Goal: Navigation & Orientation: Find specific page/section

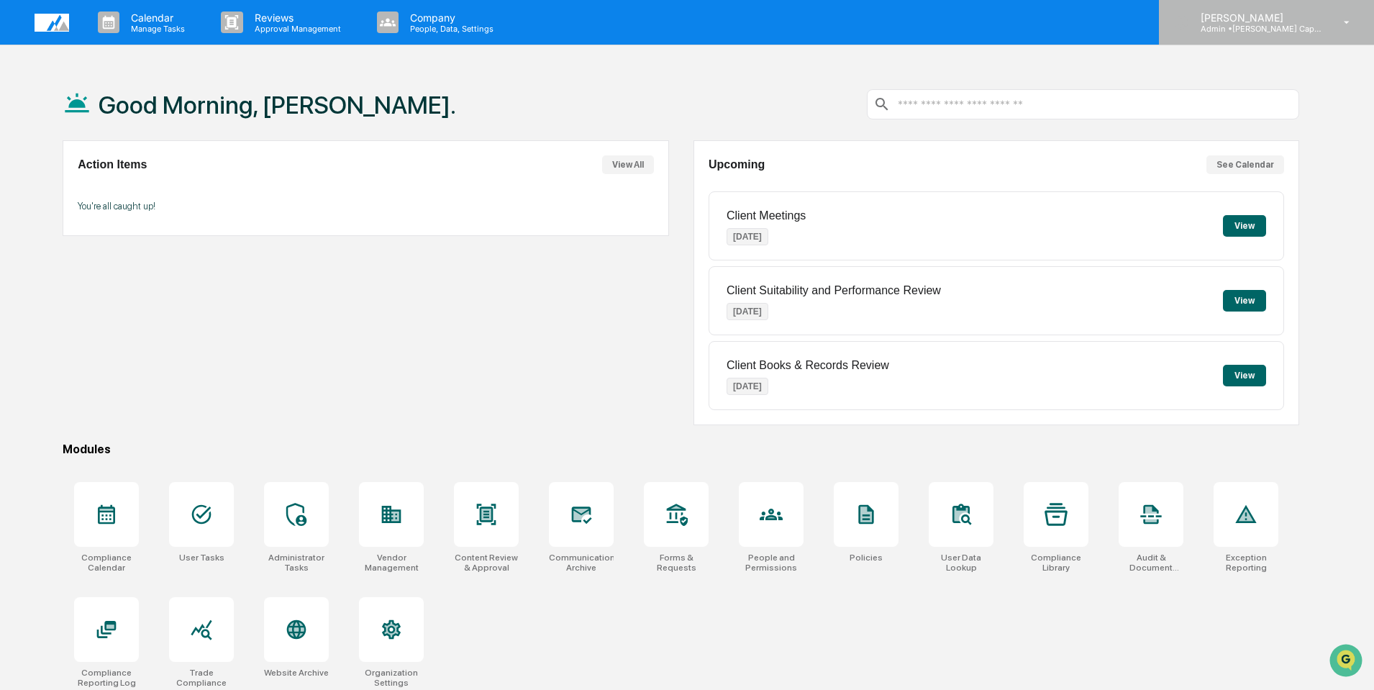
click at [1353, 19] on icon at bounding box center [1347, 23] width 25 height 14
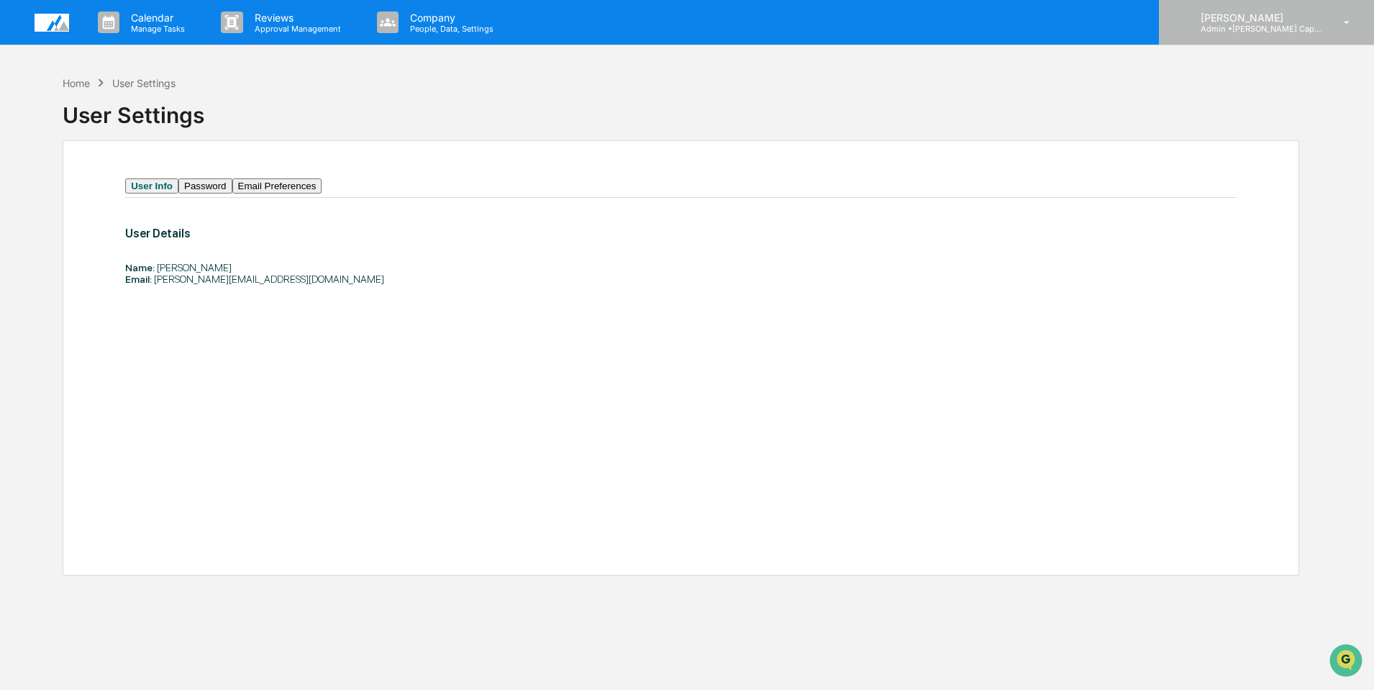
click at [1341, 28] on icon at bounding box center [1347, 23] width 25 height 14
click at [1239, 25] on p "Admin • [PERSON_NAME] Capital Management" at bounding box center [1256, 29] width 134 height 10
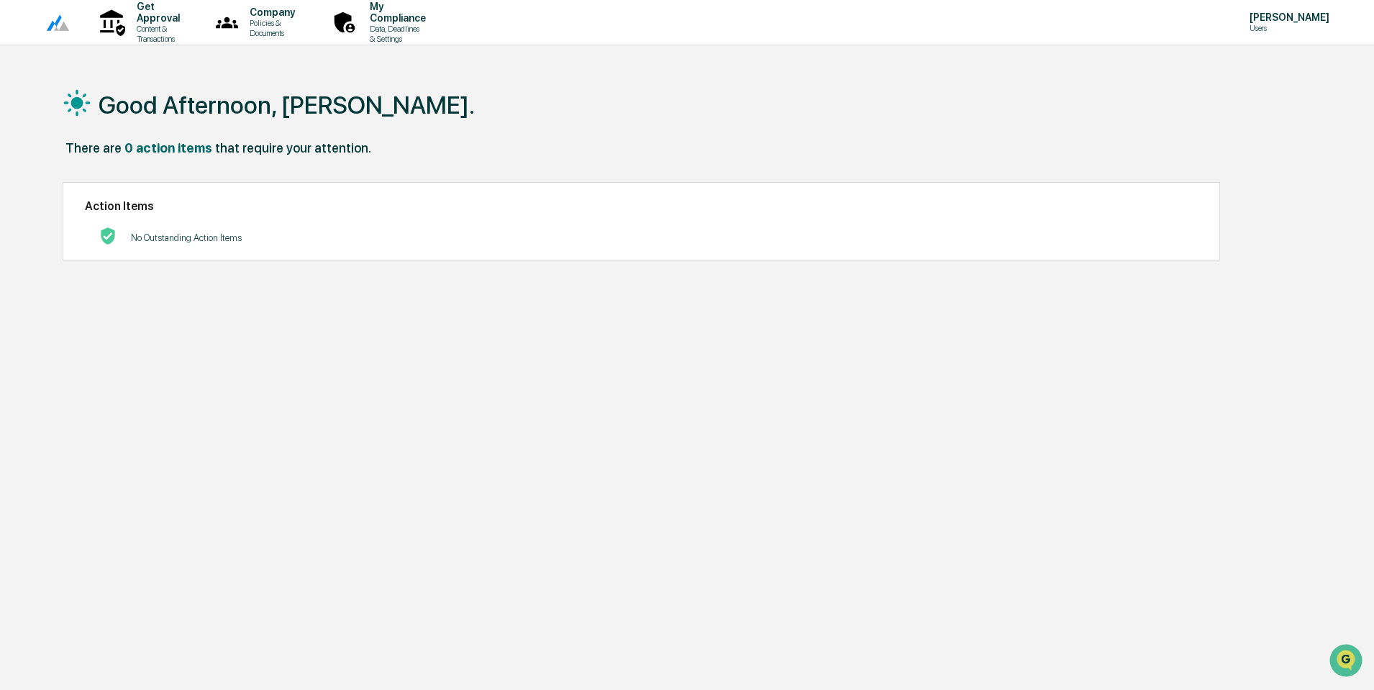
click at [44, 24] on img at bounding box center [52, 23] width 35 height 18
click at [55, 23] on img at bounding box center [52, 23] width 35 height 18
click at [179, 22] on p "Get Approval" at bounding box center [156, 12] width 62 height 23
click at [302, 23] on p "Policies & Documents" at bounding box center [270, 28] width 64 height 20
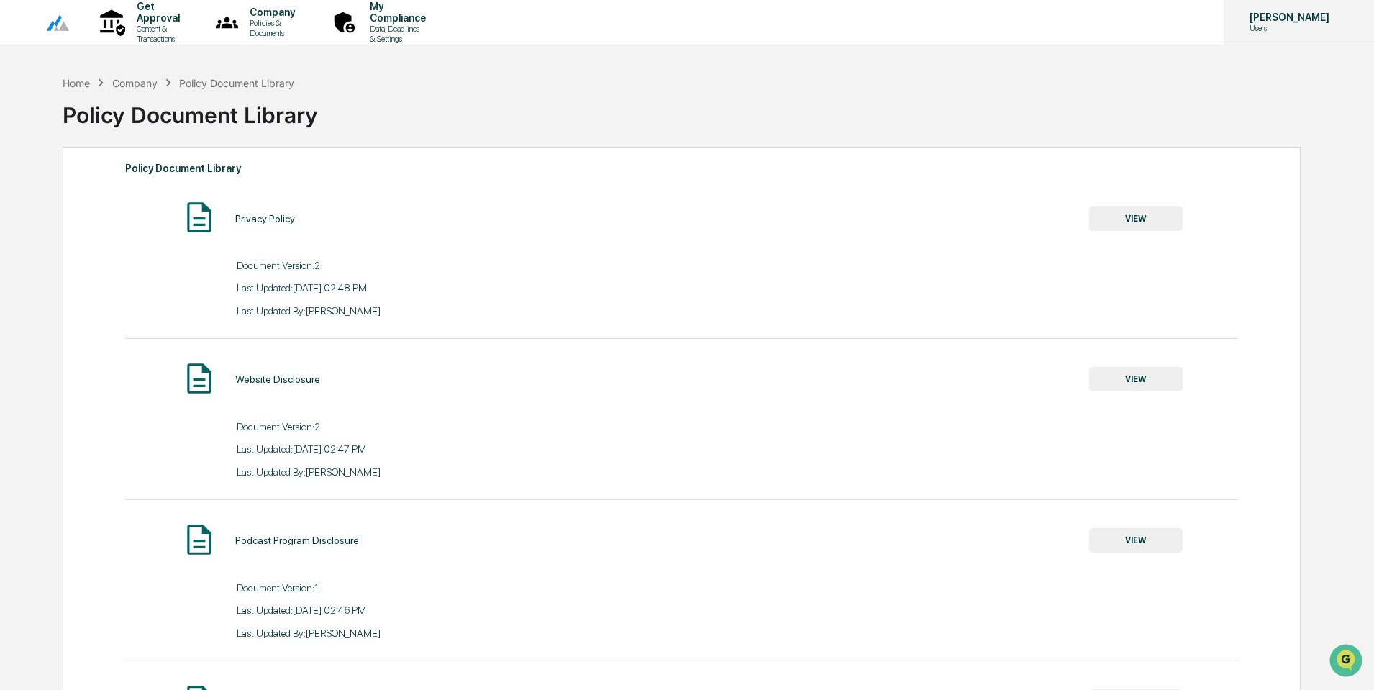
click at [1267, 17] on p "[PERSON_NAME]" at bounding box center [1287, 18] width 99 height 12
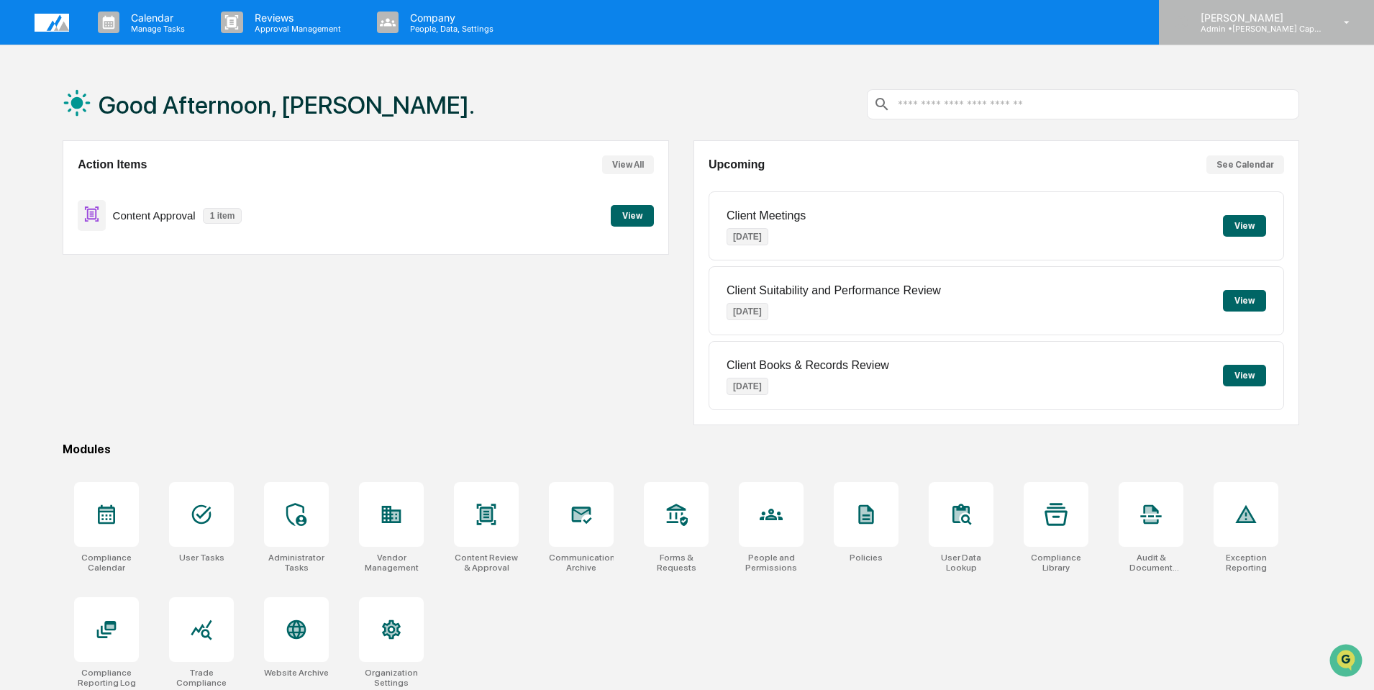
click at [1230, 27] on p "Admin • [PERSON_NAME] Capital Management" at bounding box center [1256, 29] width 134 height 10
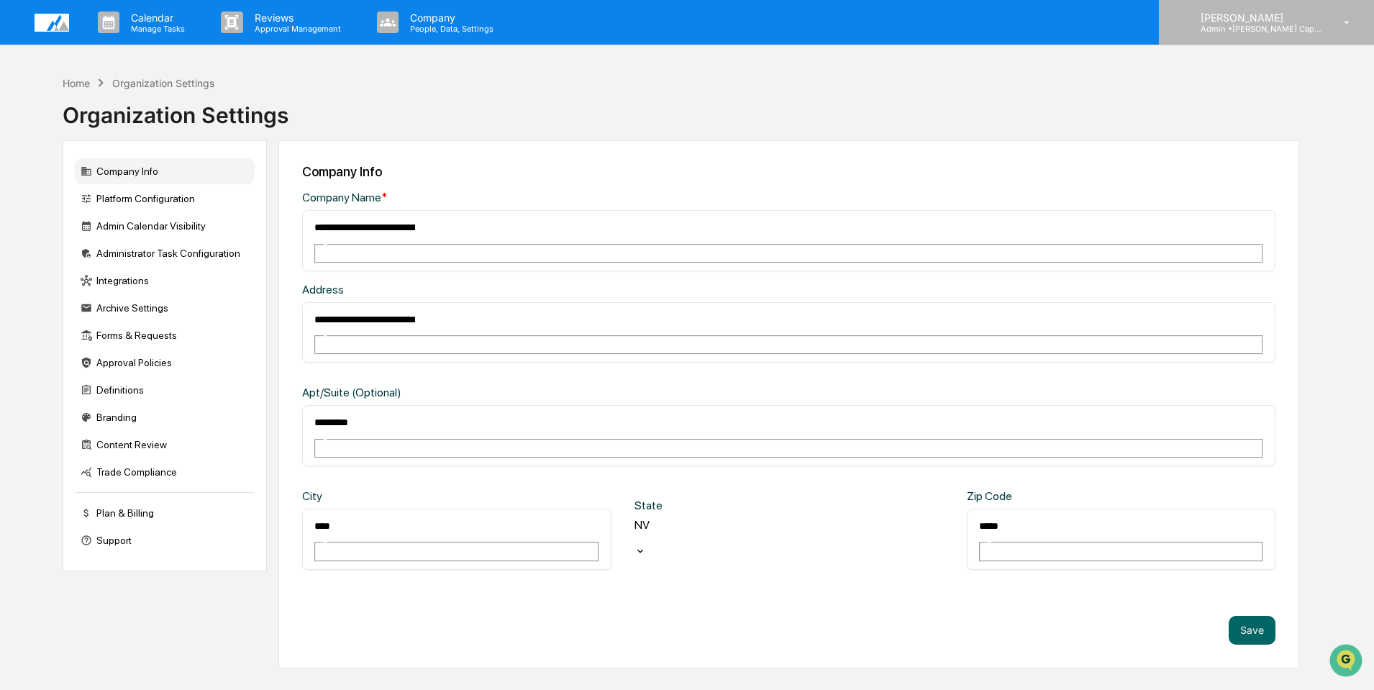
click at [1249, 14] on p "[PERSON_NAME]" at bounding box center [1256, 18] width 134 height 12
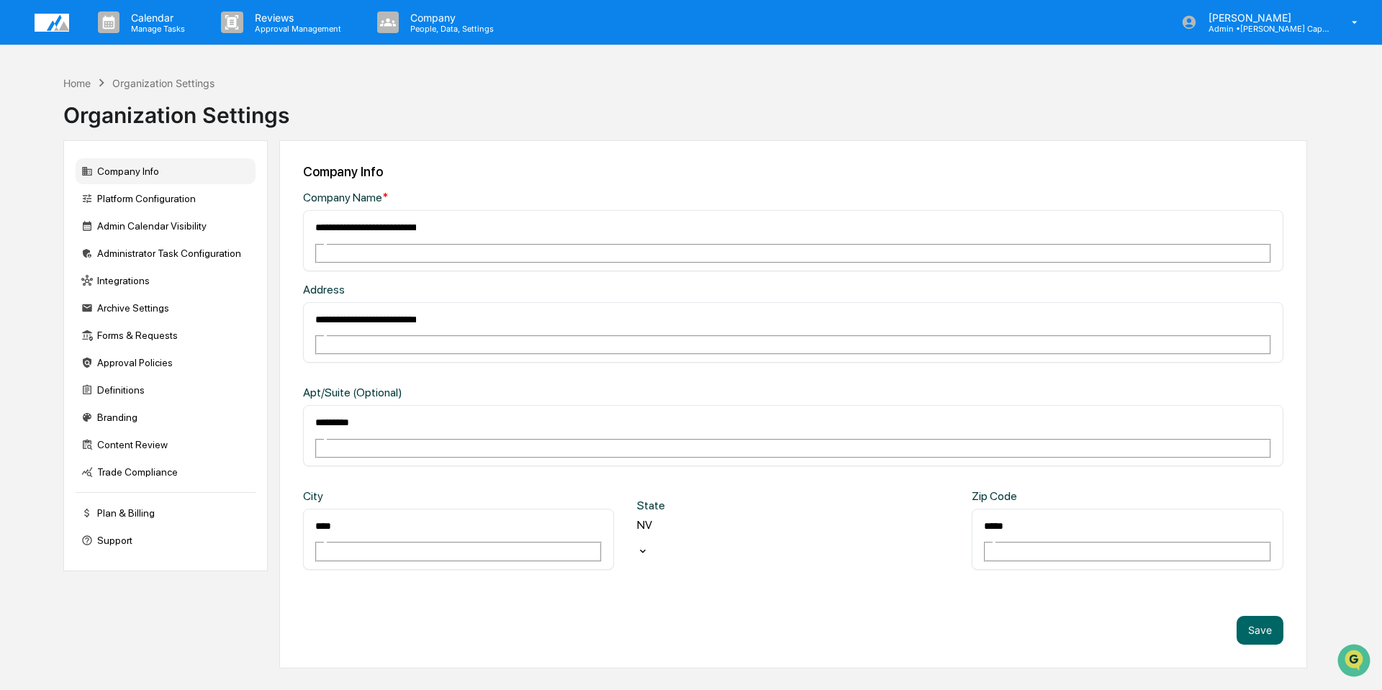
click at [64, 77] on div "Home" at bounding box center [76, 83] width 27 height 12
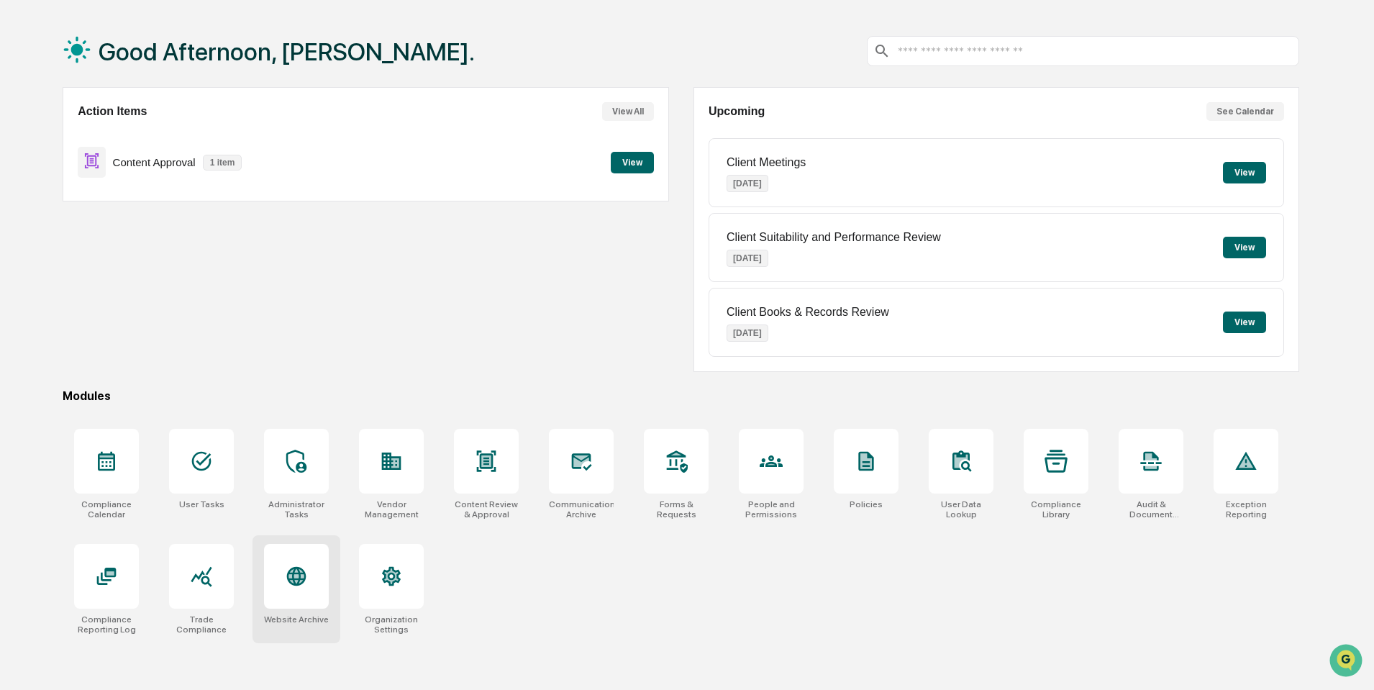
scroll to position [68, 0]
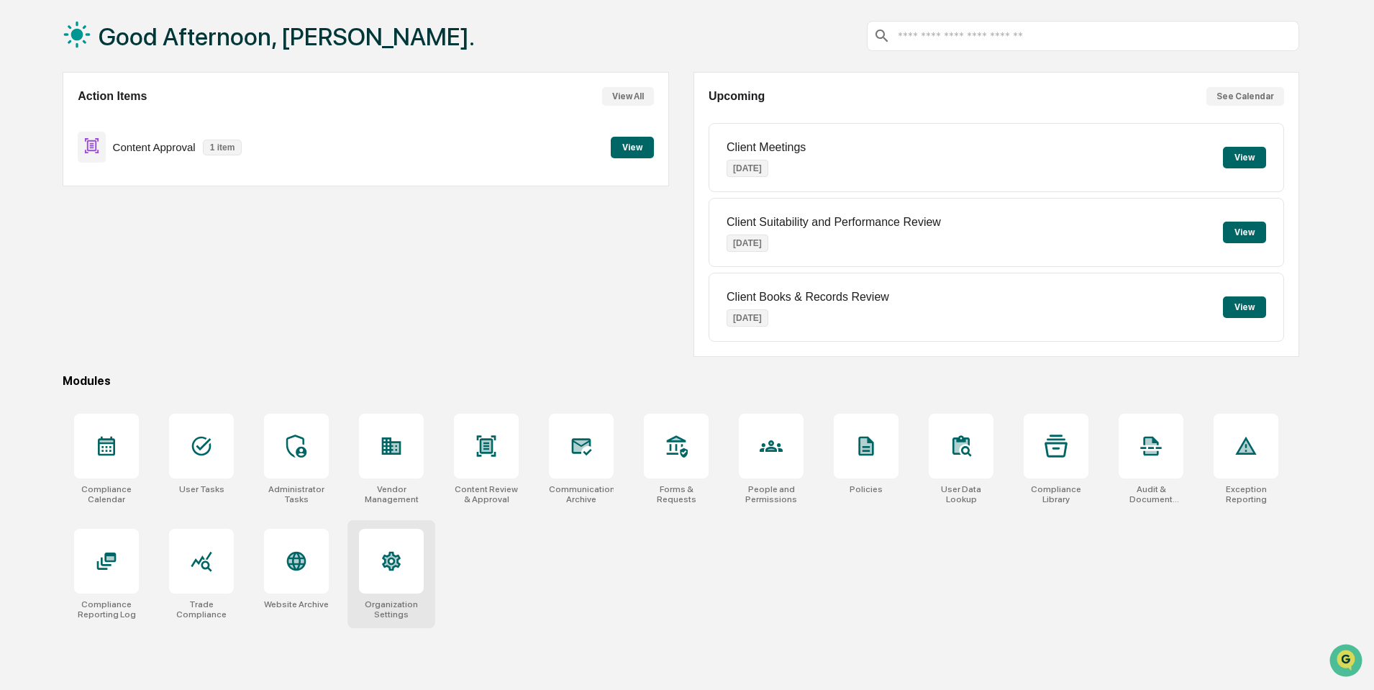
click at [396, 561] on icon at bounding box center [392, 560] width 14 height 15
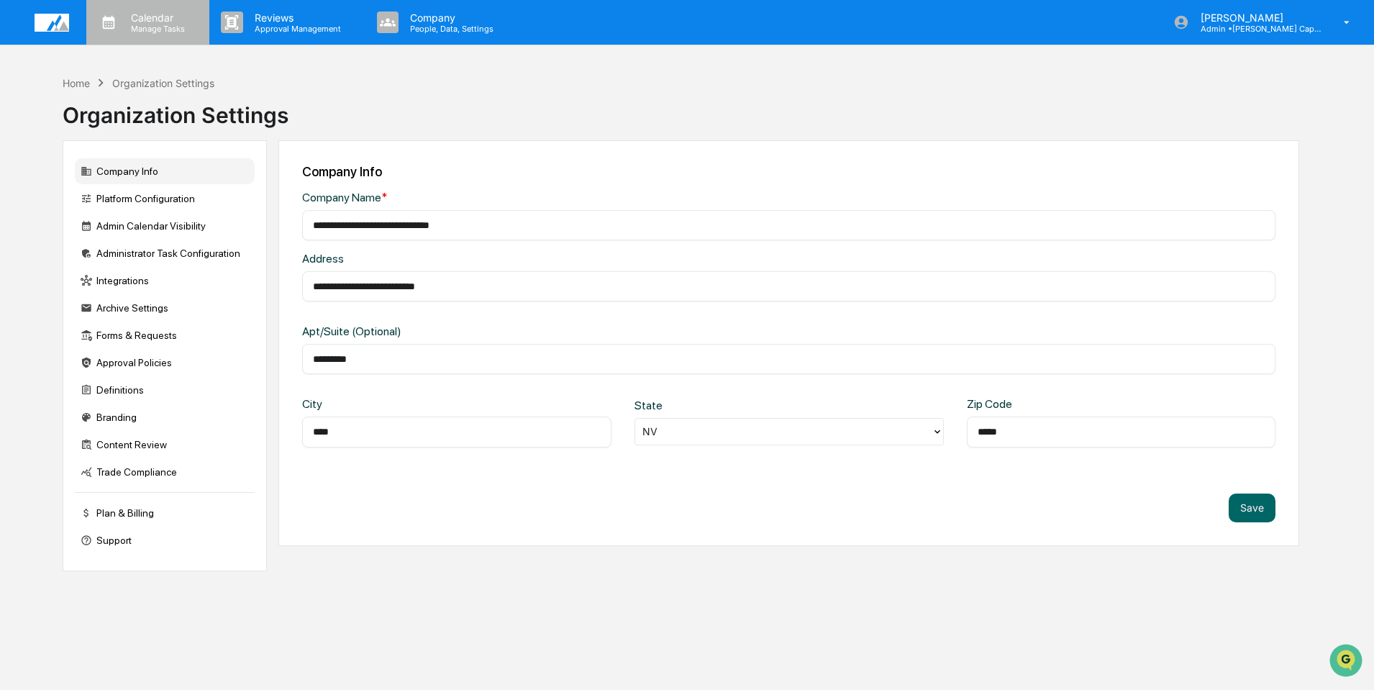
click at [132, 22] on p "Calendar" at bounding box center [155, 18] width 73 height 12
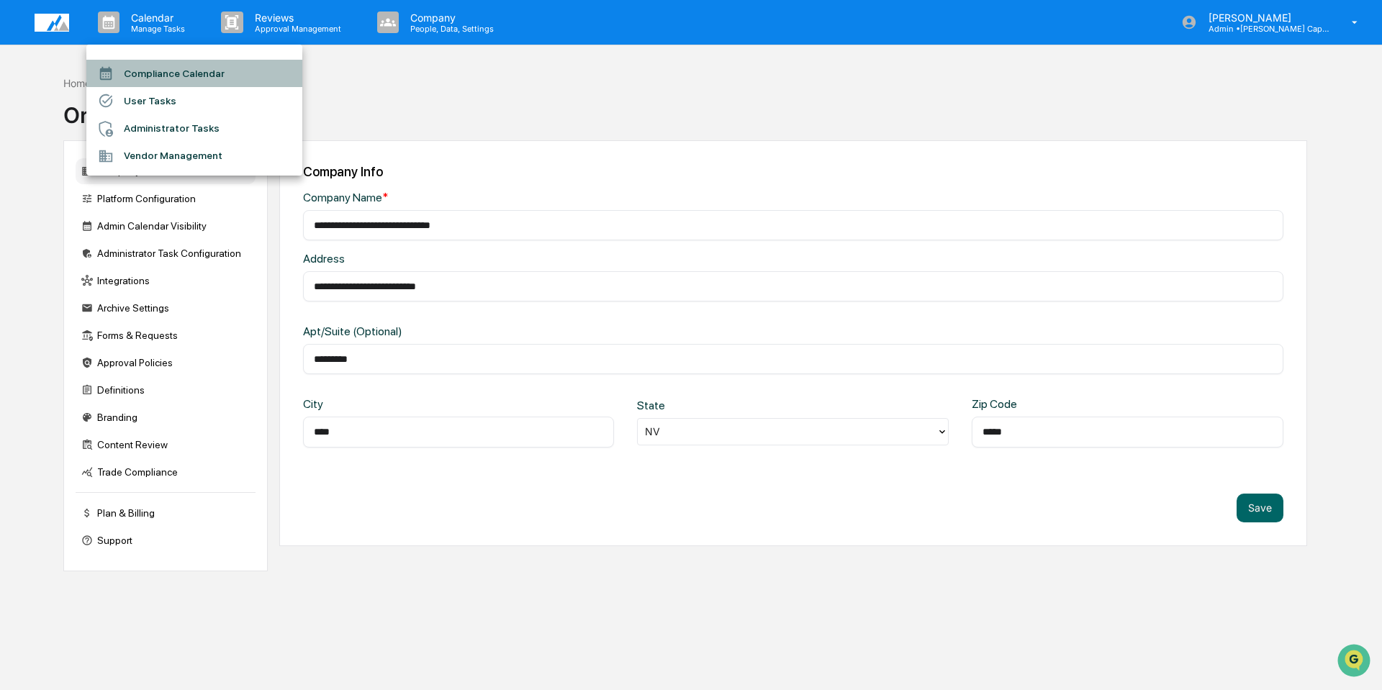
click at [220, 68] on li "Compliance Calendar" at bounding box center [194, 73] width 216 height 27
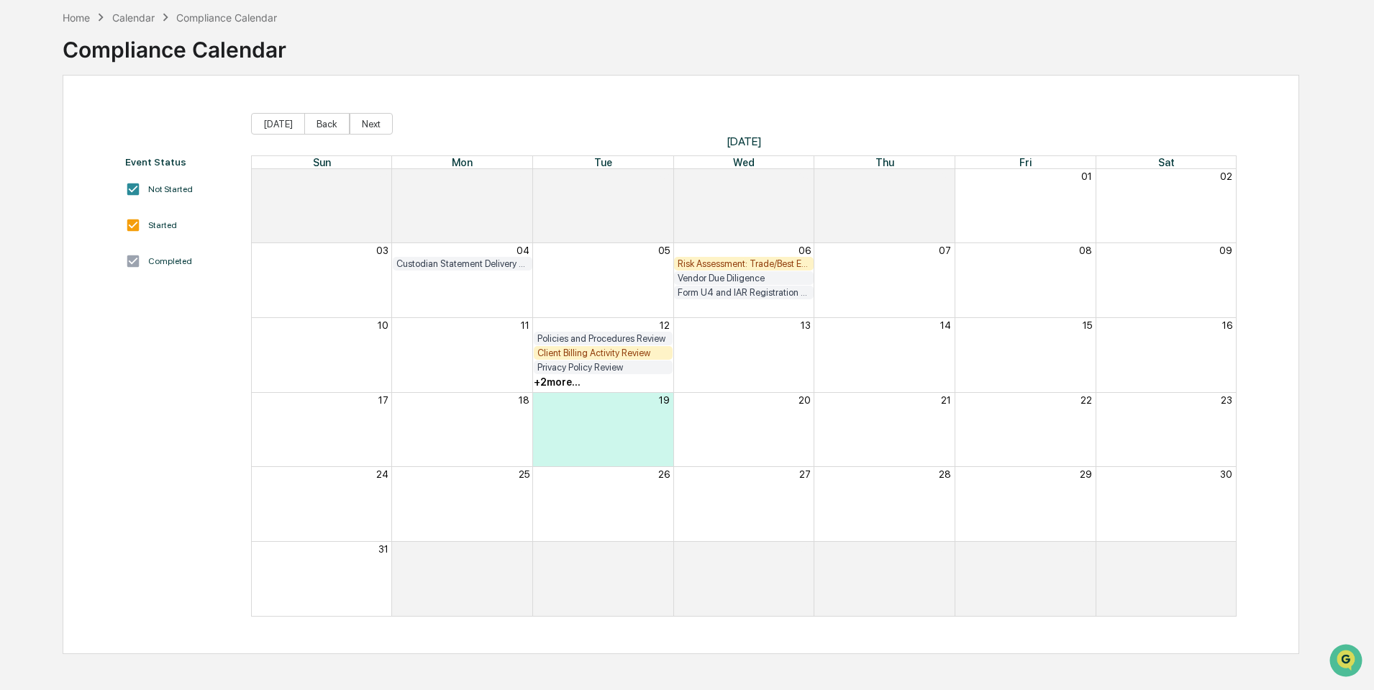
scroll to position [68, 0]
click at [83, 12] on div "Home" at bounding box center [76, 15] width 27 height 12
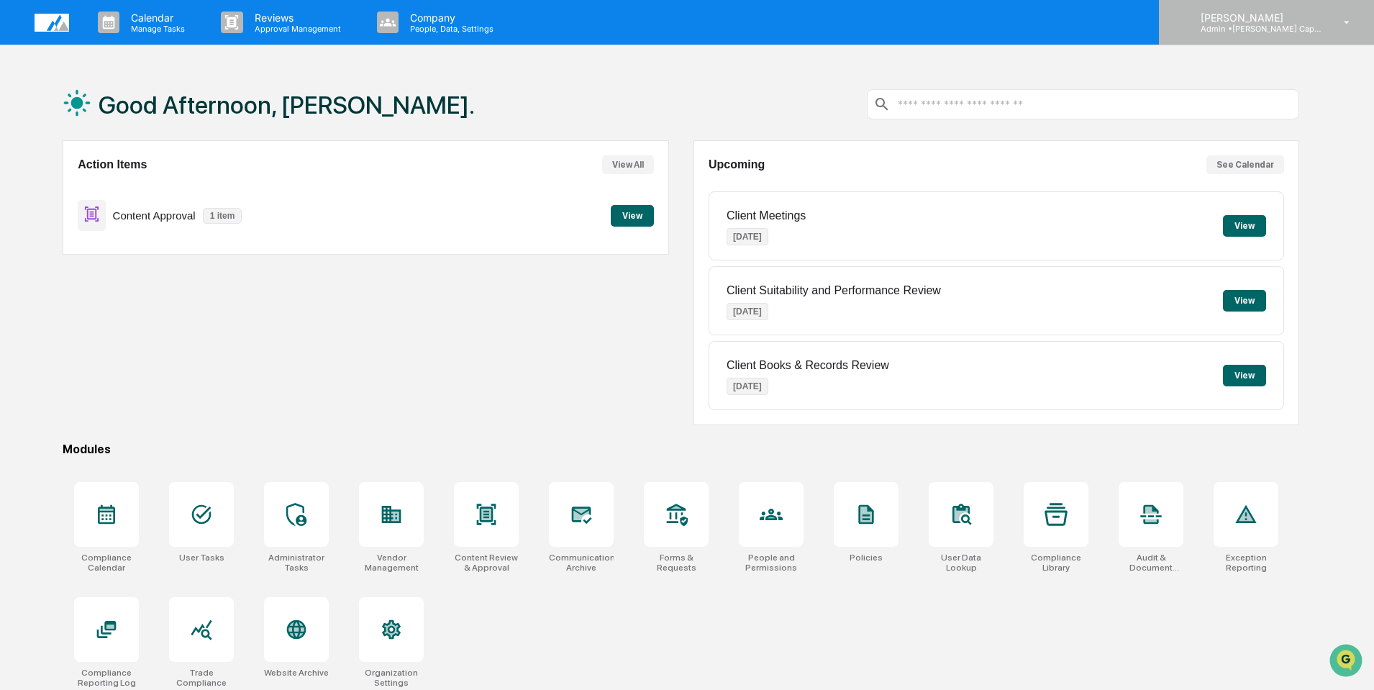
click at [1239, 28] on p "Admin • [PERSON_NAME] Capital Management" at bounding box center [1256, 29] width 134 height 10
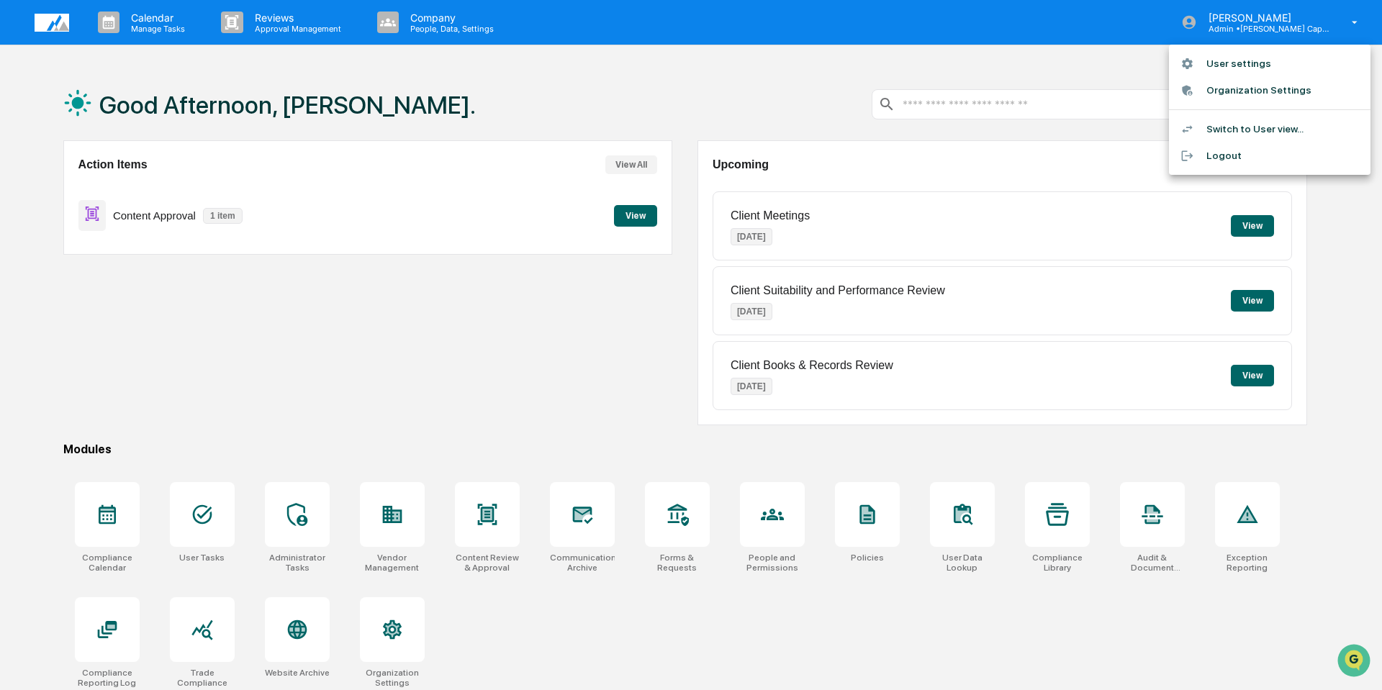
click at [309, 76] on div at bounding box center [691, 345] width 1382 height 690
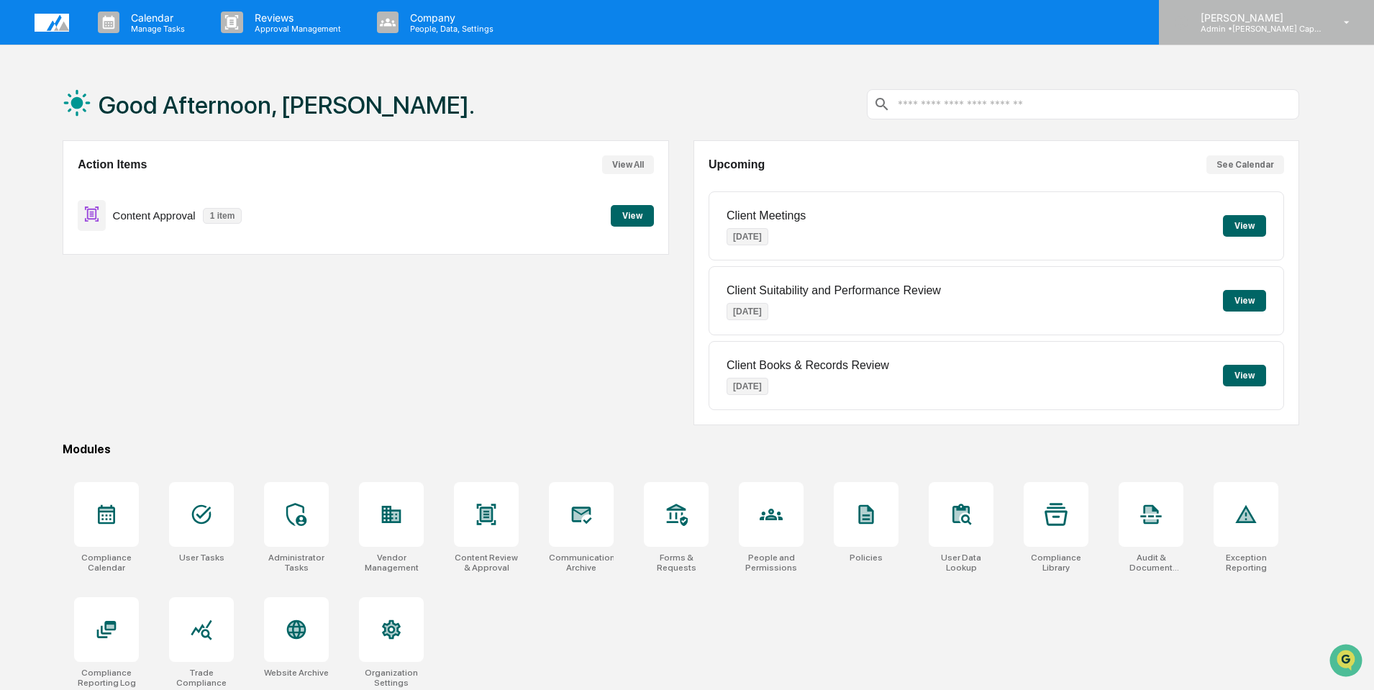
click at [1234, 26] on p "Admin • [PERSON_NAME] Capital Management" at bounding box center [1256, 29] width 134 height 10
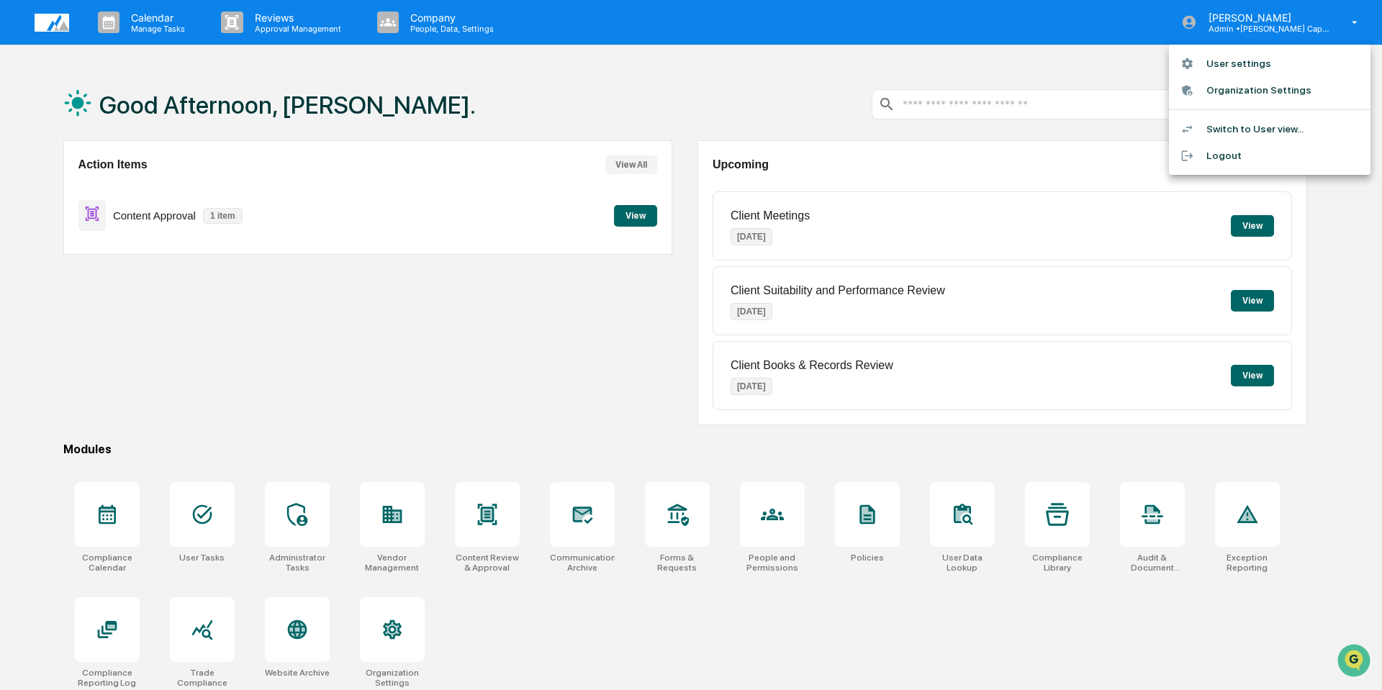
click at [1231, 127] on li "Switch to User view..." at bounding box center [1269, 129] width 201 height 27
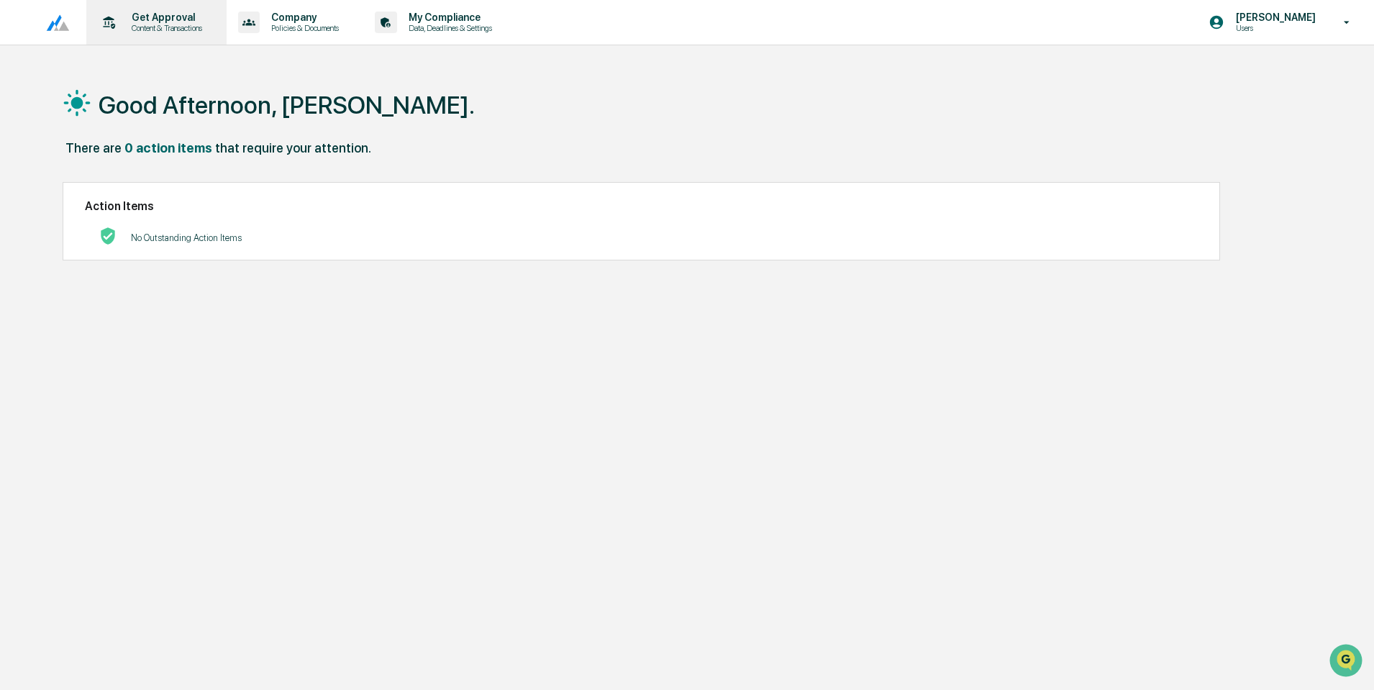
click at [166, 25] on p "Content & Transactions" at bounding box center [164, 28] width 89 height 10
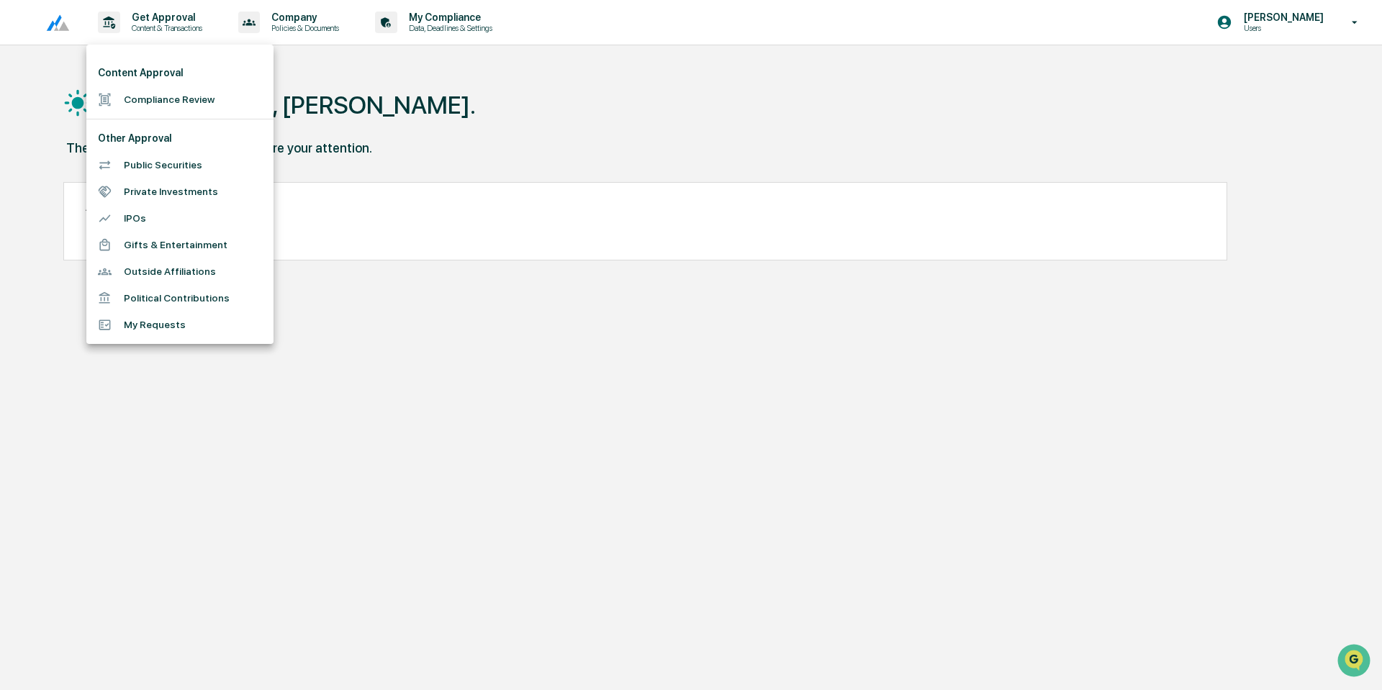
click at [150, 96] on li "Compliance Review" at bounding box center [179, 99] width 187 height 27
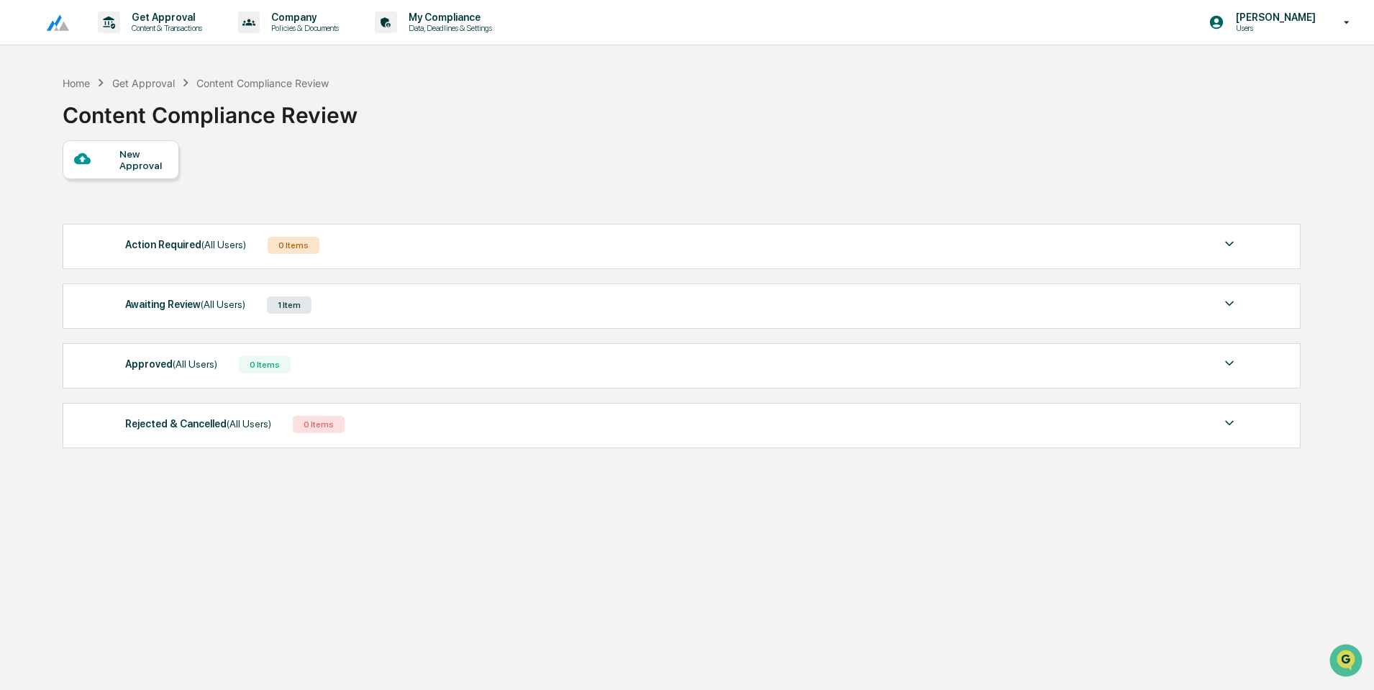
click at [113, 155] on div at bounding box center [96, 159] width 45 height 18
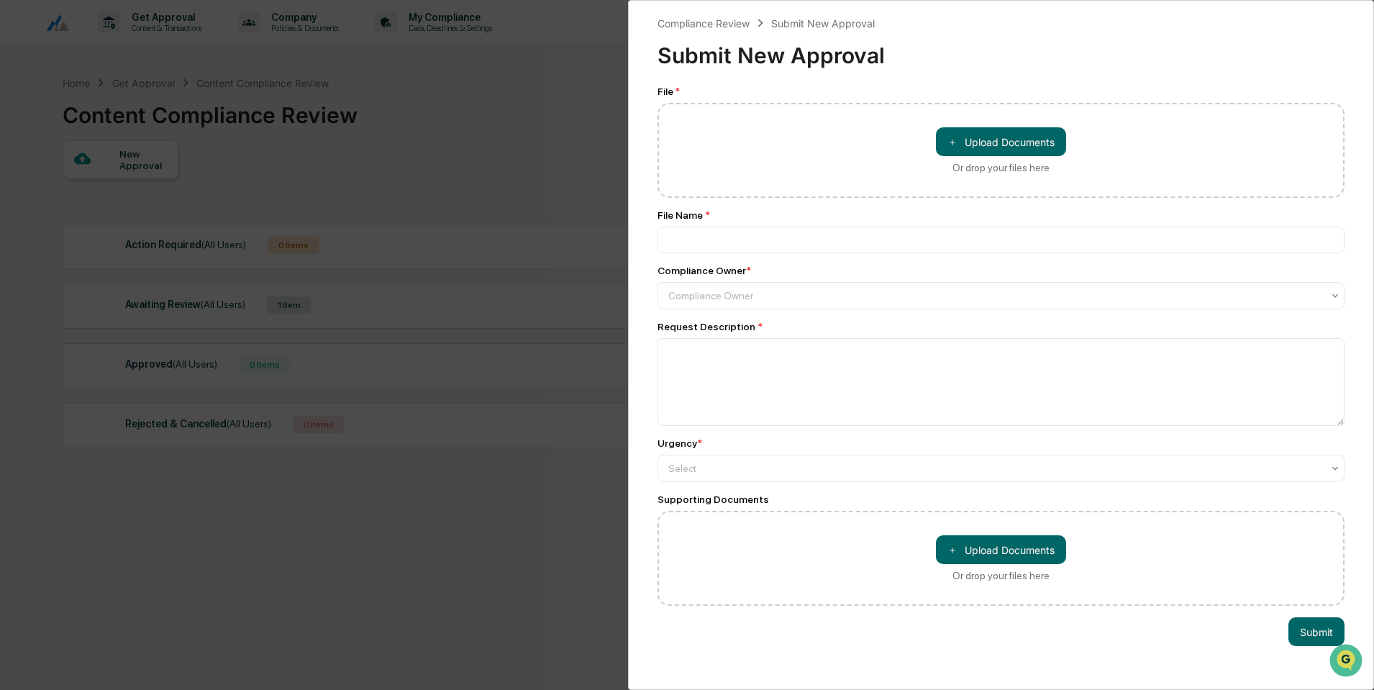
click at [497, 124] on div "Compliance Review Submit New Approval Submit New Approval File * ＋ Upload Docum…" at bounding box center [687, 345] width 1374 height 690
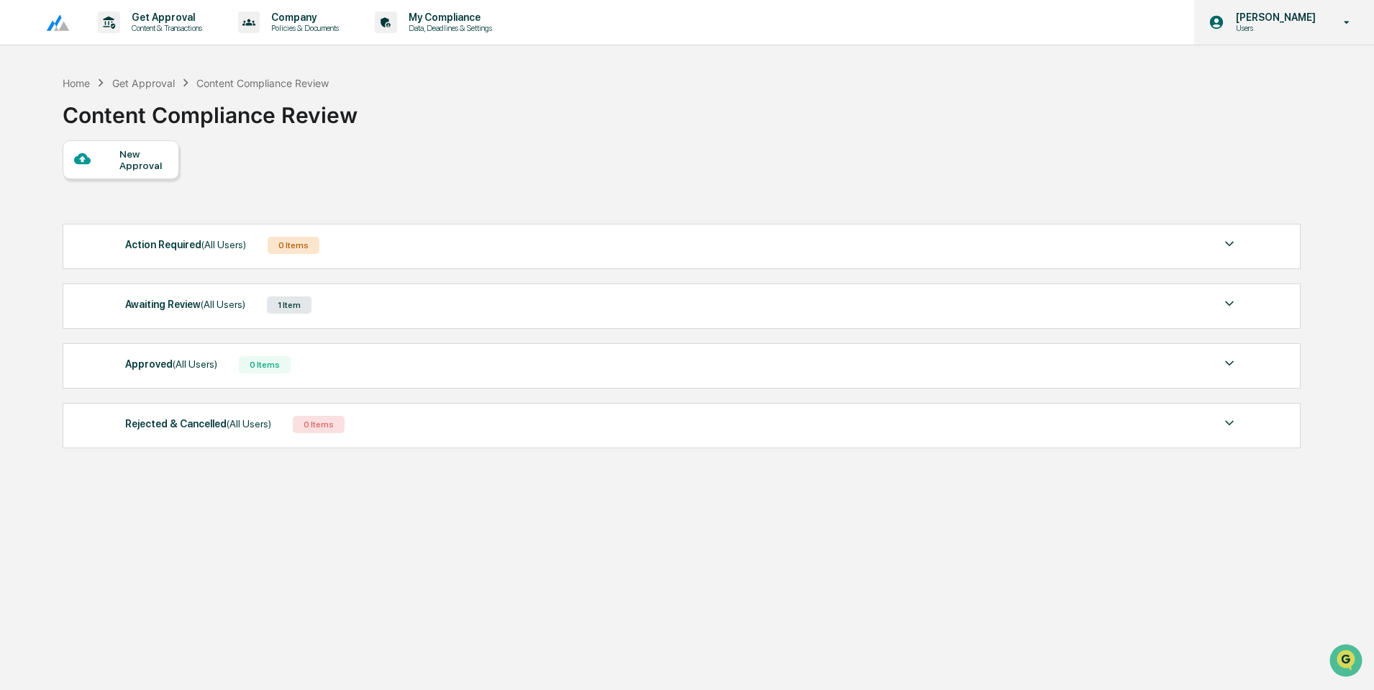
click at [1335, 17] on icon at bounding box center [1347, 23] width 25 height 14
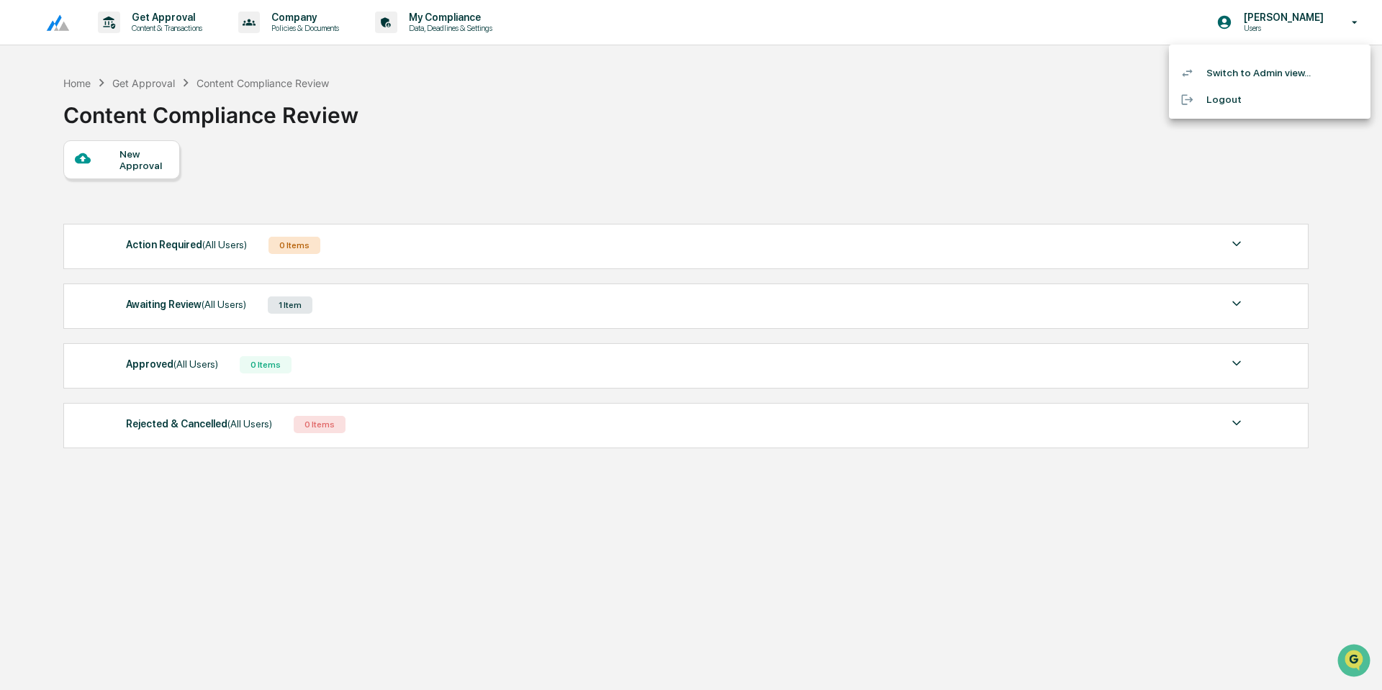
click at [1075, 96] on div at bounding box center [691, 345] width 1382 height 690
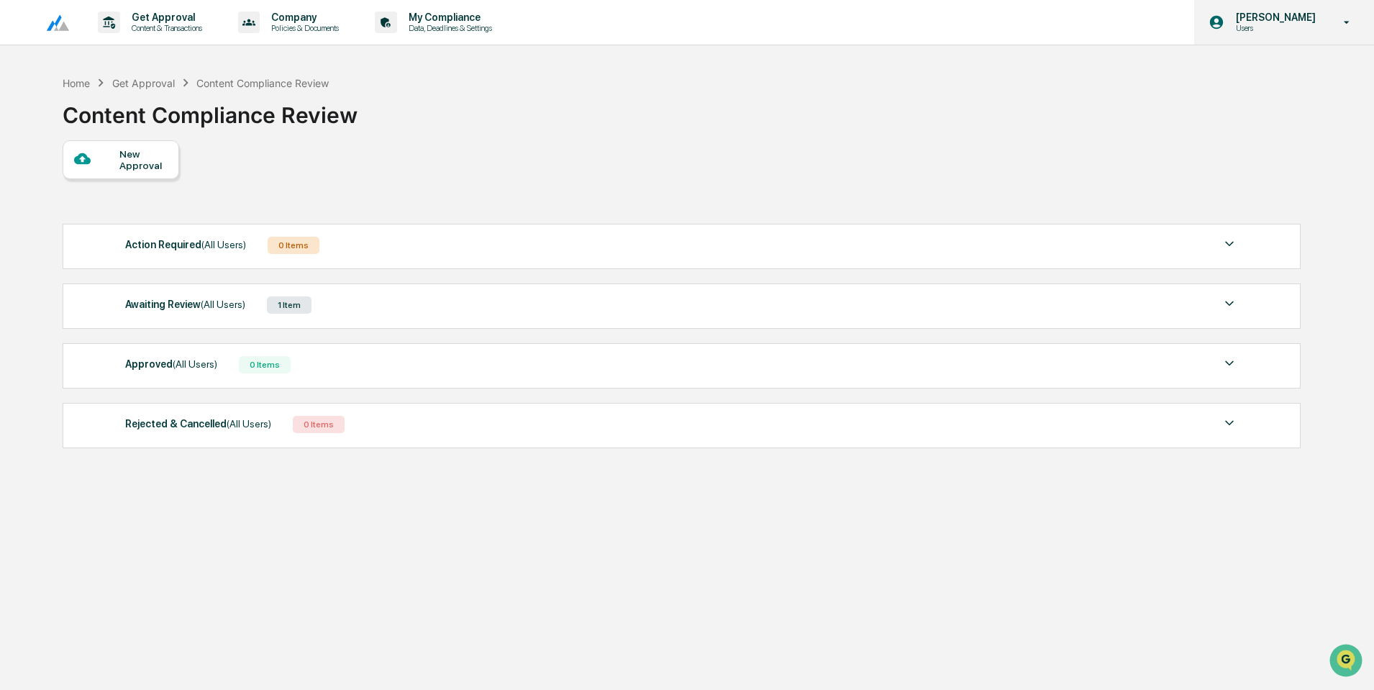
click at [1284, 15] on p "[PERSON_NAME]" at bounding box center [1274, 18] width 99 height 12
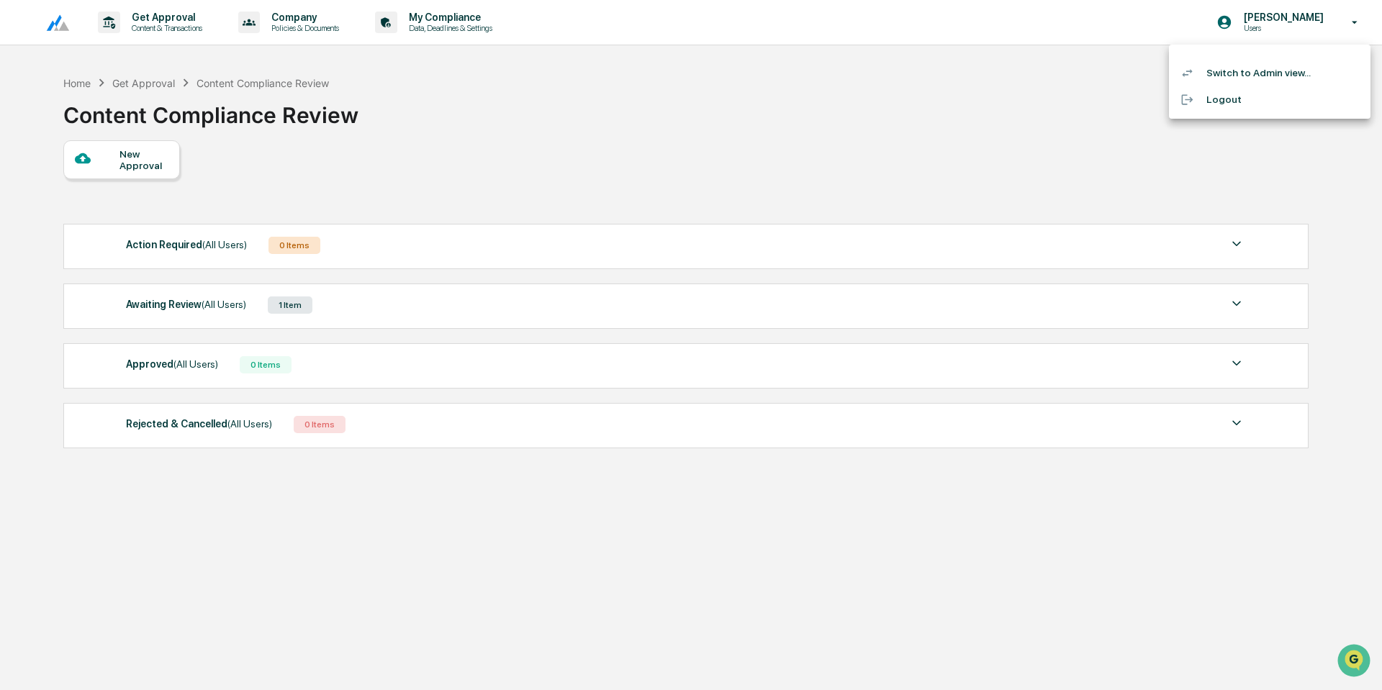
click at [1018, 120] on div at bounding box center [691, 345] width 1382 height 690
